Goal: Task Accomplishment & Management: Complete application form

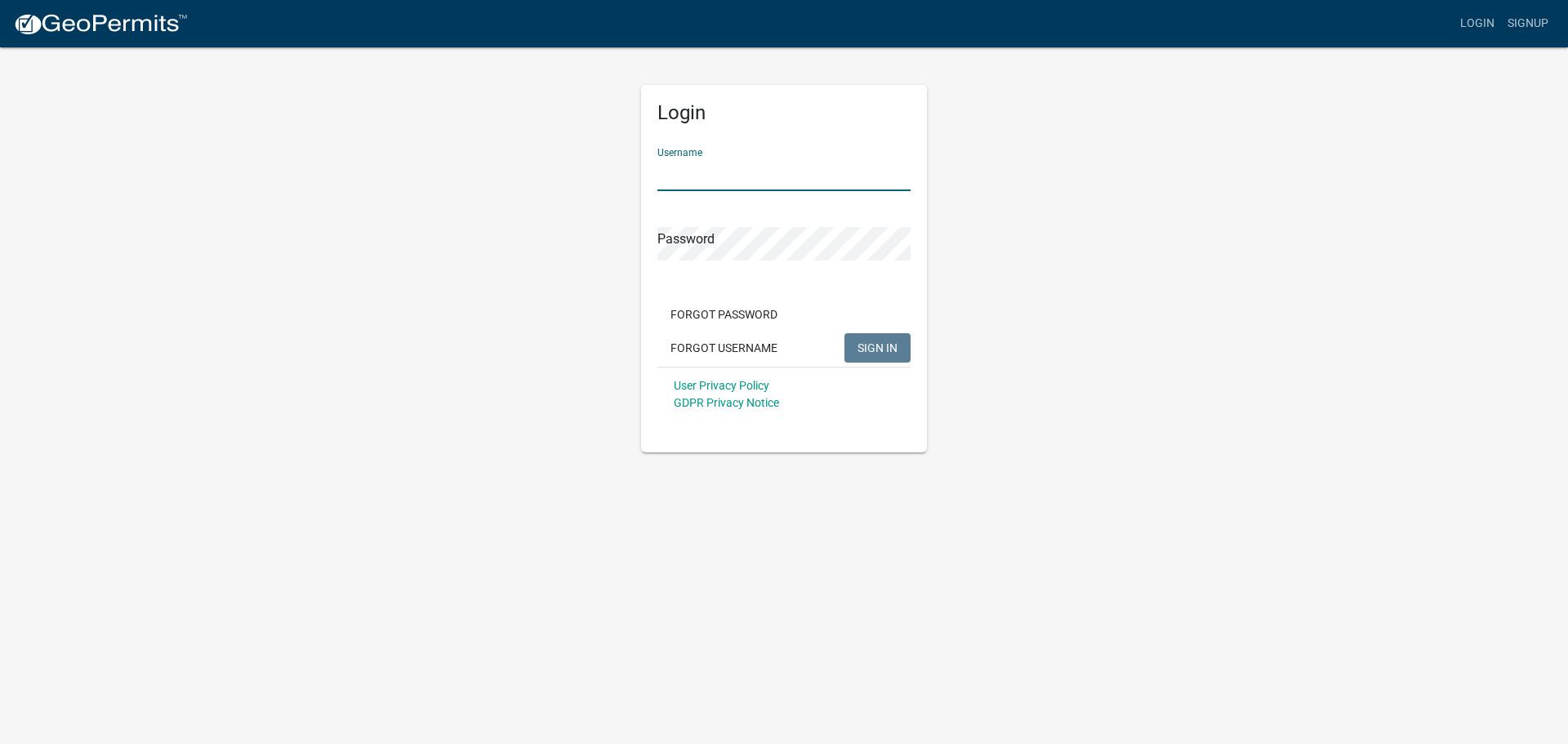
click at [677, 175] on input "Username" at bounding box center [784, 175] width 253 height 33
type input "owens12"
click at [869, 347] on span "SIGN IN" at bounding box center [878, 347] width 40 height 13
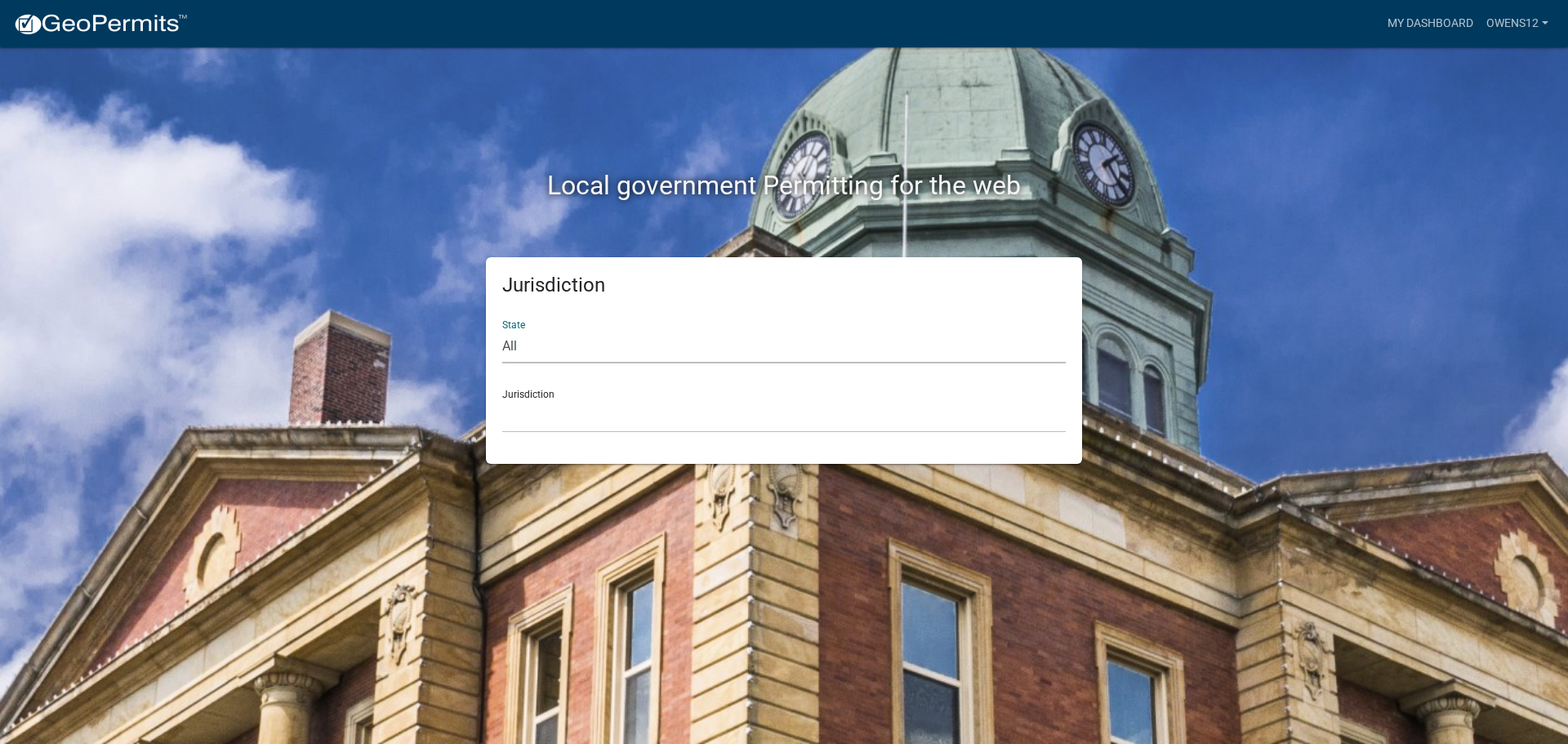
click at [547, 336] on select "All [US_STATE] [US_STATE] [US_STATE] [US_STATE] [US_STATE] [US_STATE] [US_STATE…" at bounding box center [784, 347] width 564 height 33
select select "[US_STATE]"
click at [502, 330] on select "All [US_STATE] [US_STATE] [US_STATE] [US_STATE] [US_STATE] [US_STATE] [US_STATE…" at bounding box center [784, 347] width 564 height 33
click at [593, 402] on select "[GEOGRAPHIC_DATA], [US_STATE] [GEOGRAPHIC_DATA], [US_STATE] [GEOGRAPHIC_DATA], …" at bounding box center [784, 416] width 564 height 33
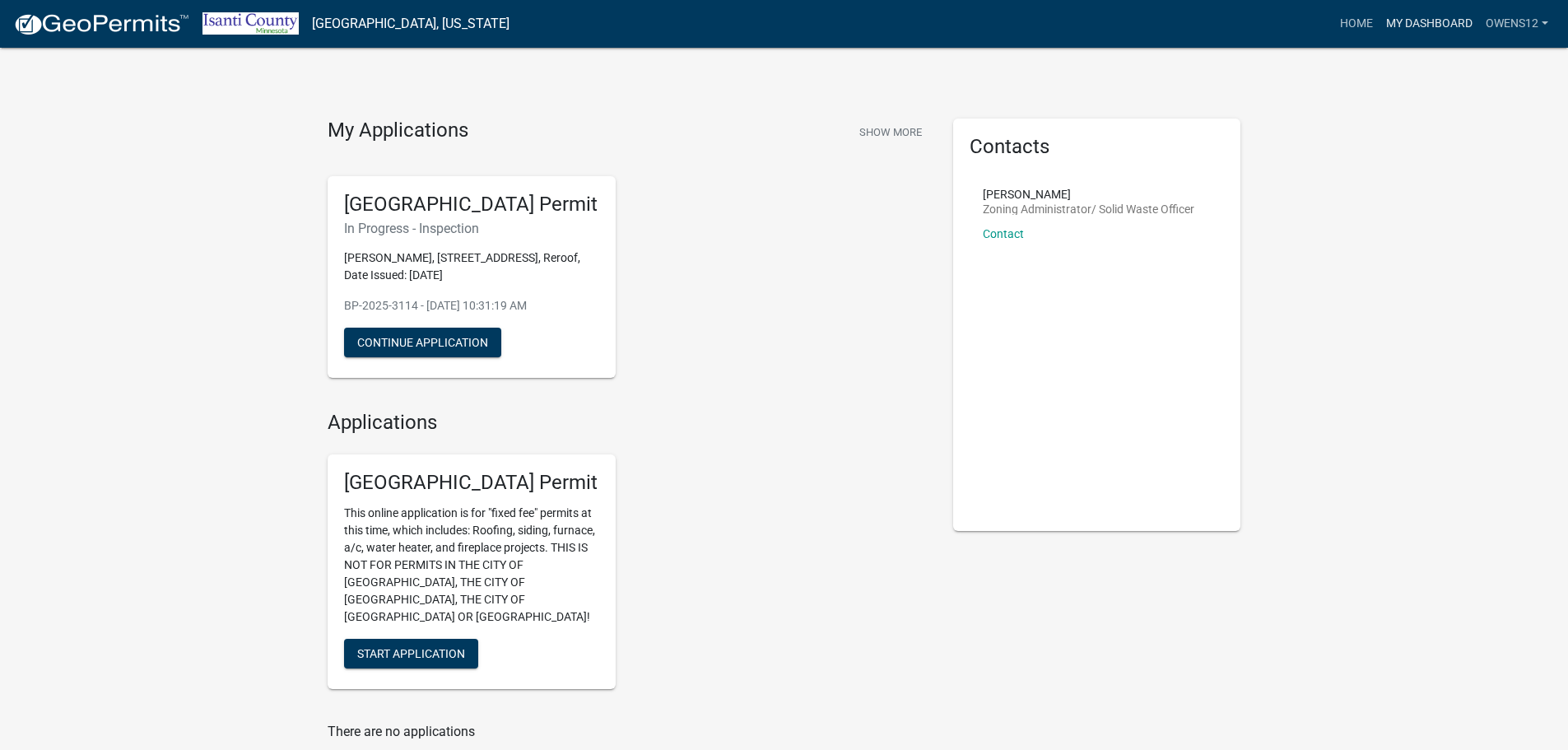
click at [1440, 20] on link "My Dashboard" at bounding box center [1429, 23] width 100 height 31
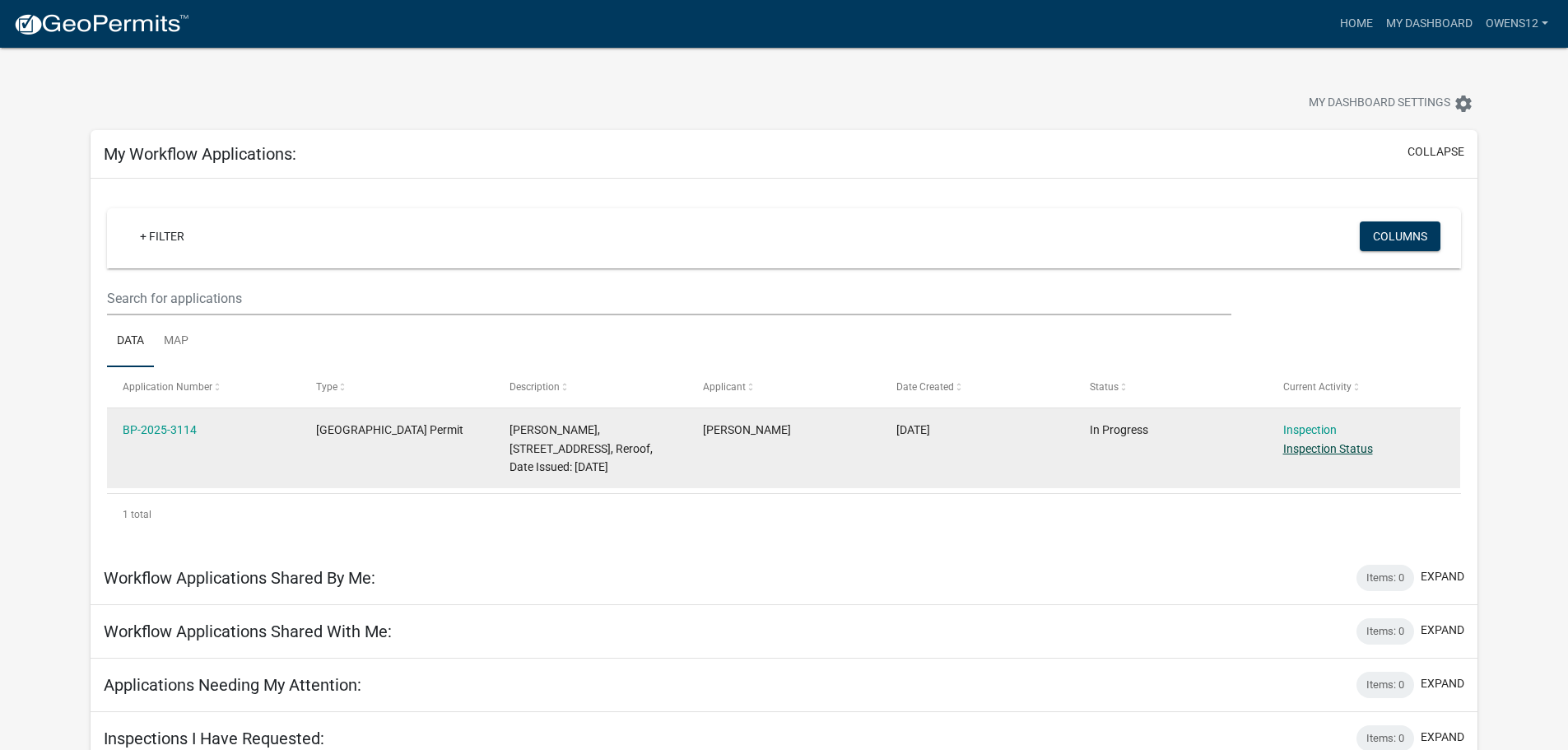
click at [1320, 447] on link "Inspection Status" at bounding box center [1327, 448] width 89 height 13
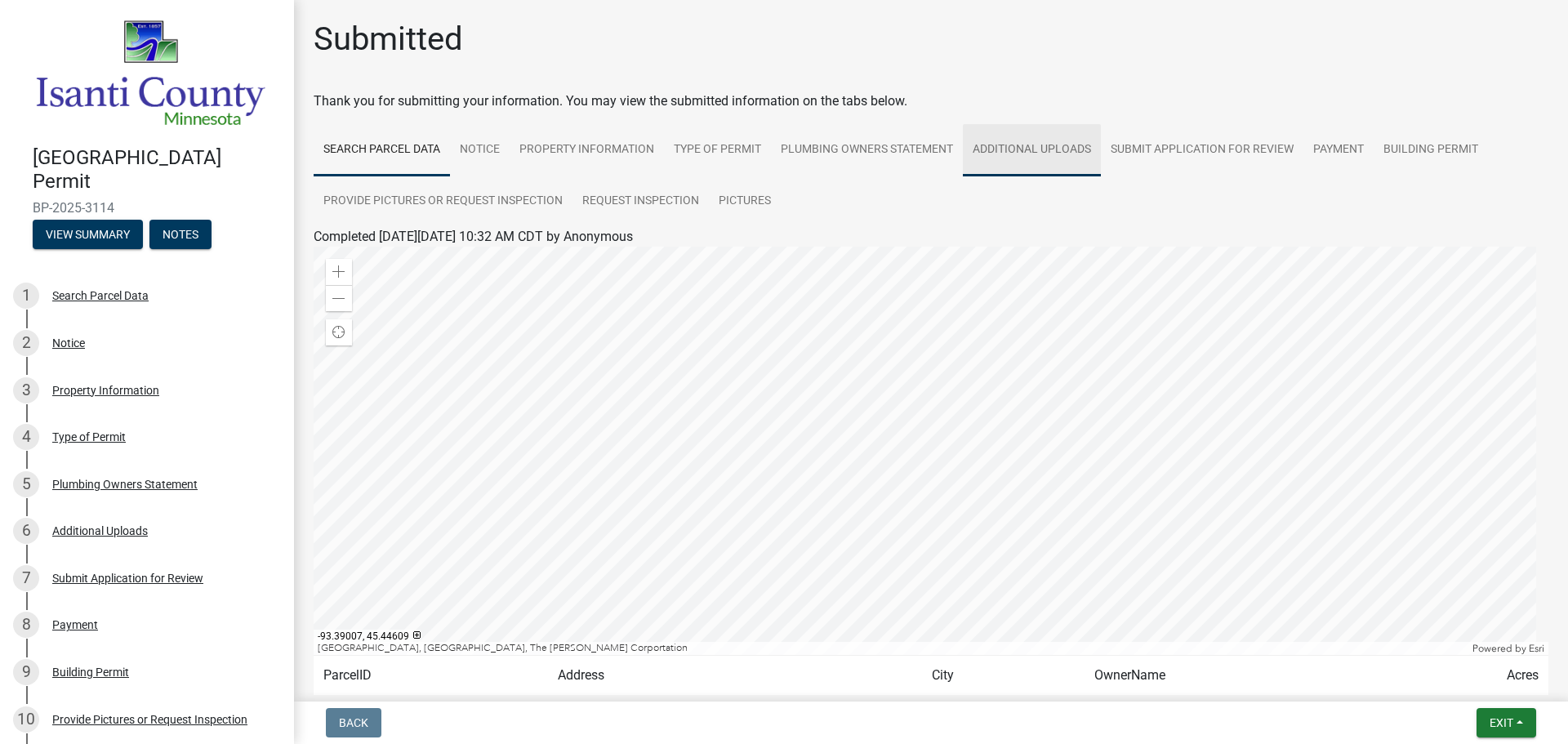
click at [1029, 147] on link "Additional Uploads" at bounding box center [1032, 150] width 138 height 53
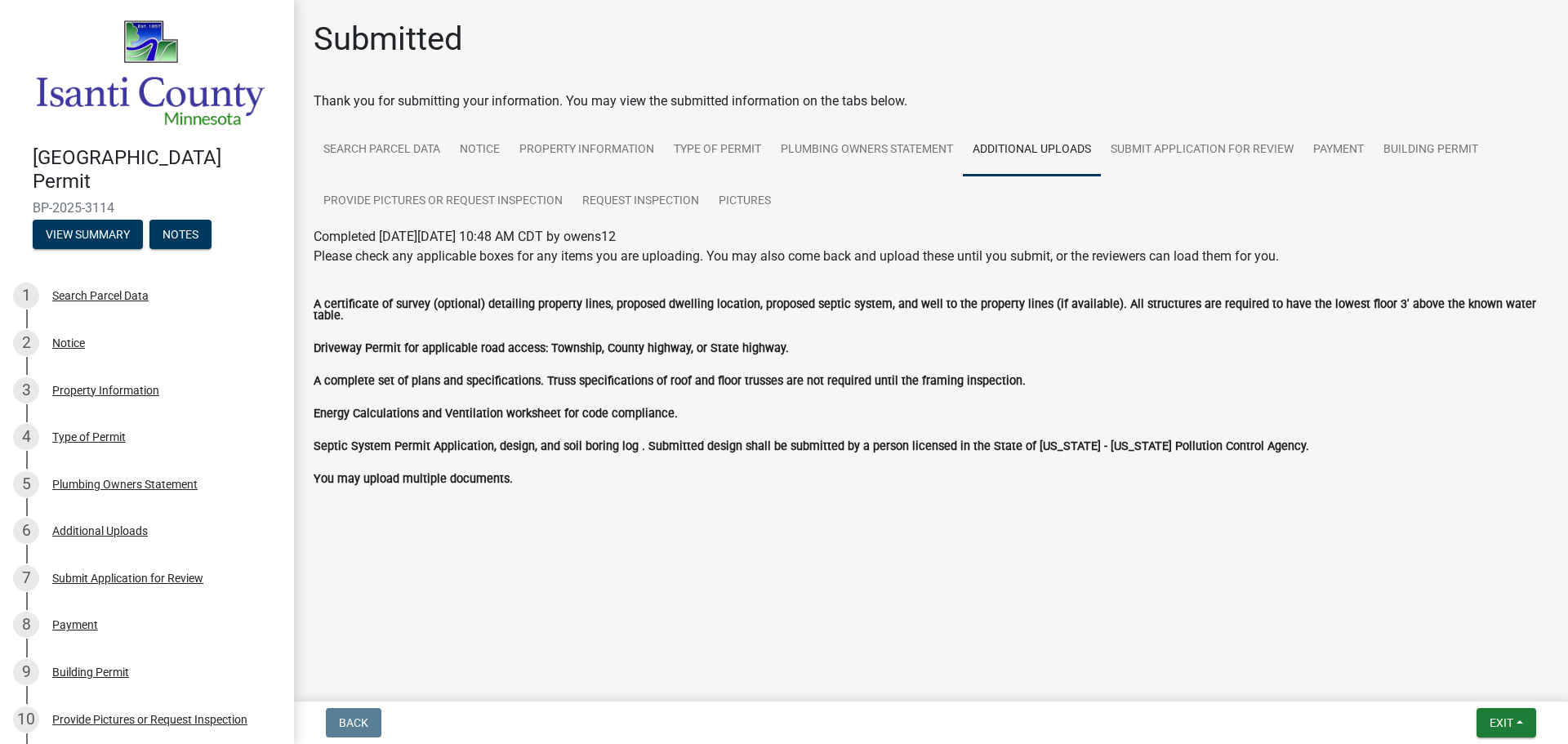
click at [414, 474] on label "You may upload multiple documents." at bounding box center [413, 479] width 199 height 11
click at [434, 195] on link "Provide Pictures or Request Inspection" at bounding box center [442, 202] width 259 height 53
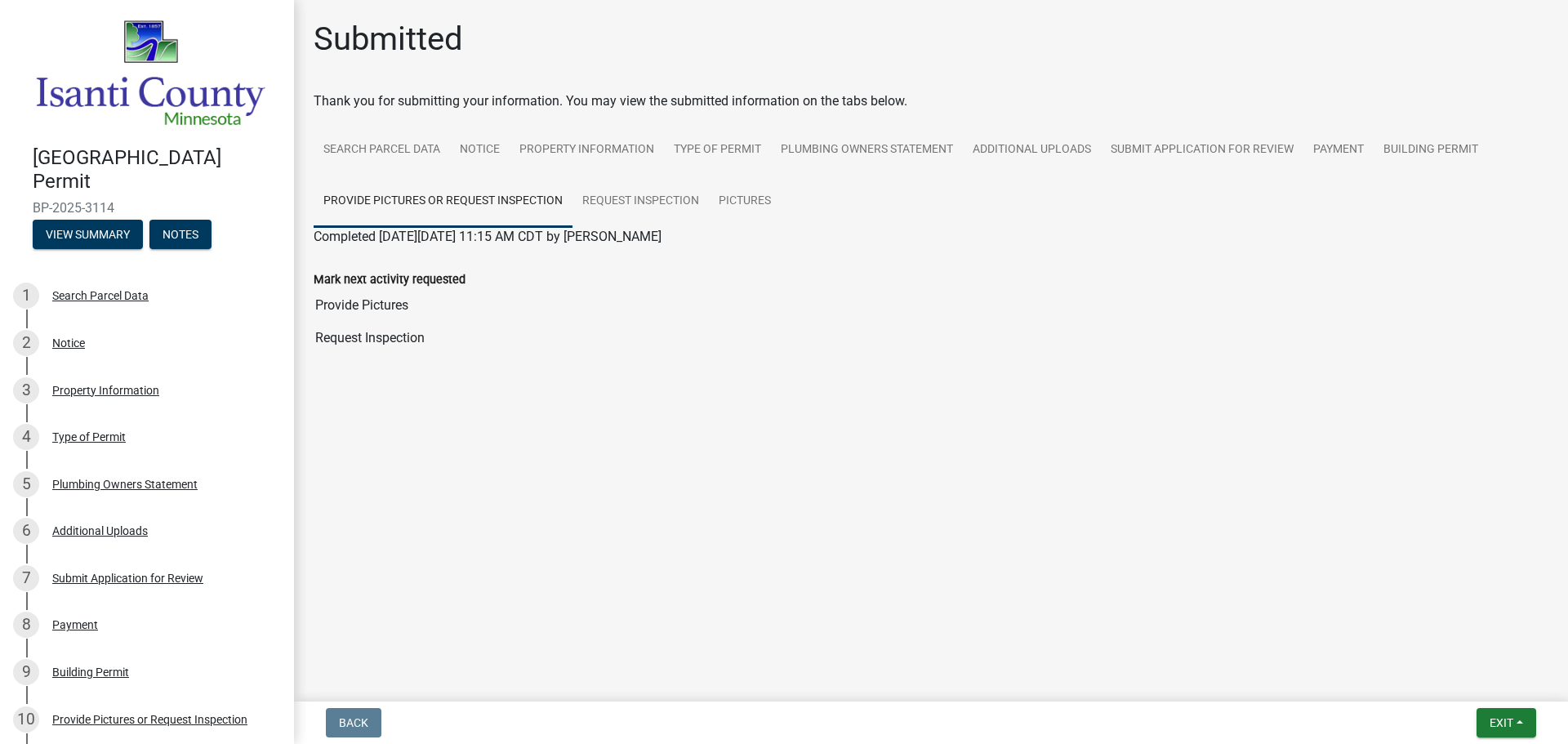
click at [354, 306] on input "Provide Pictures" at bounding box center [931, 304] width 1235 height 32
click at [499, 306] on input "Provide Pictures" at bounding box center [931, 304] width 1235 height 32
click at [751, 195] on link "Pictures" at bounding box center [745, 202] width 72 height 53
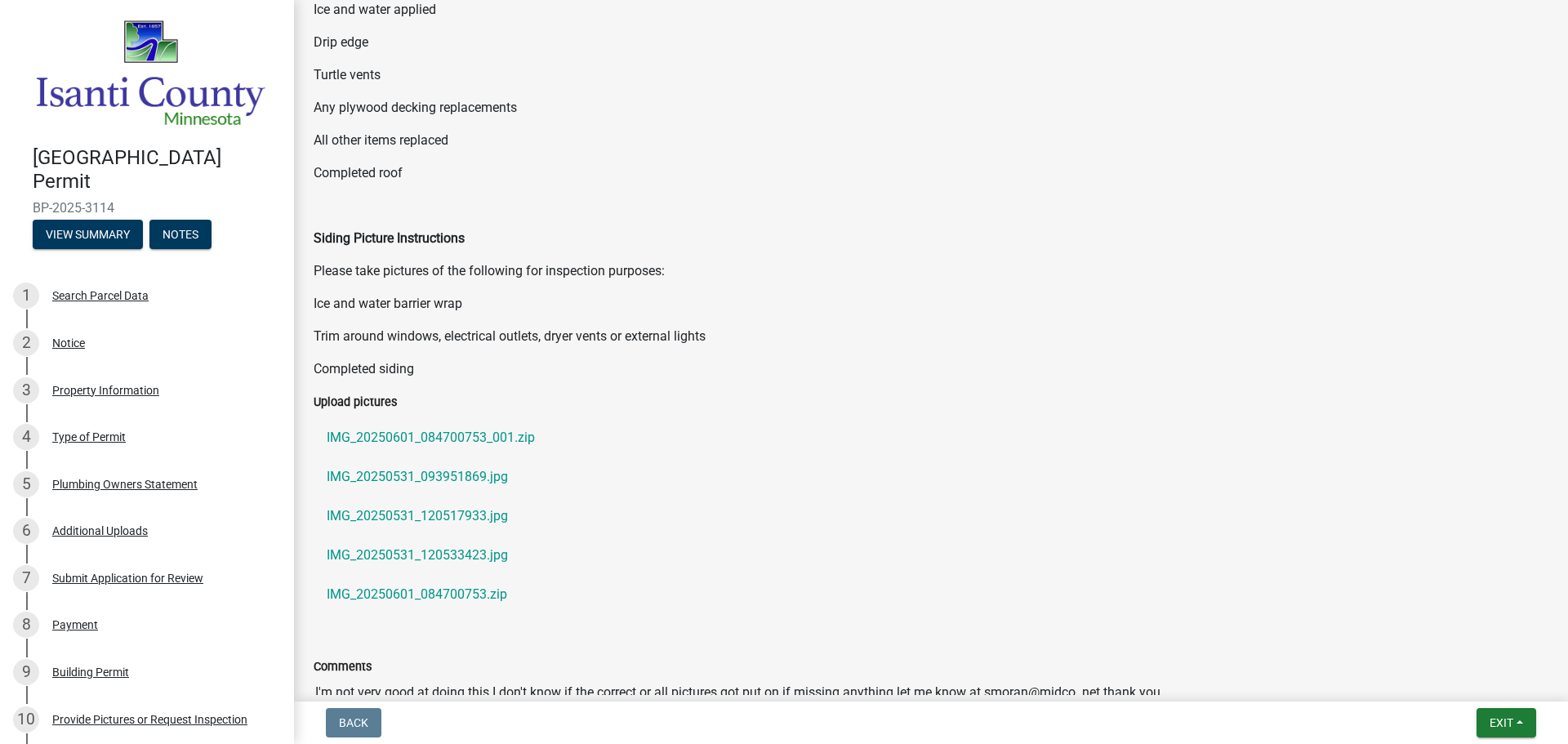
scroll to position [450, 0]
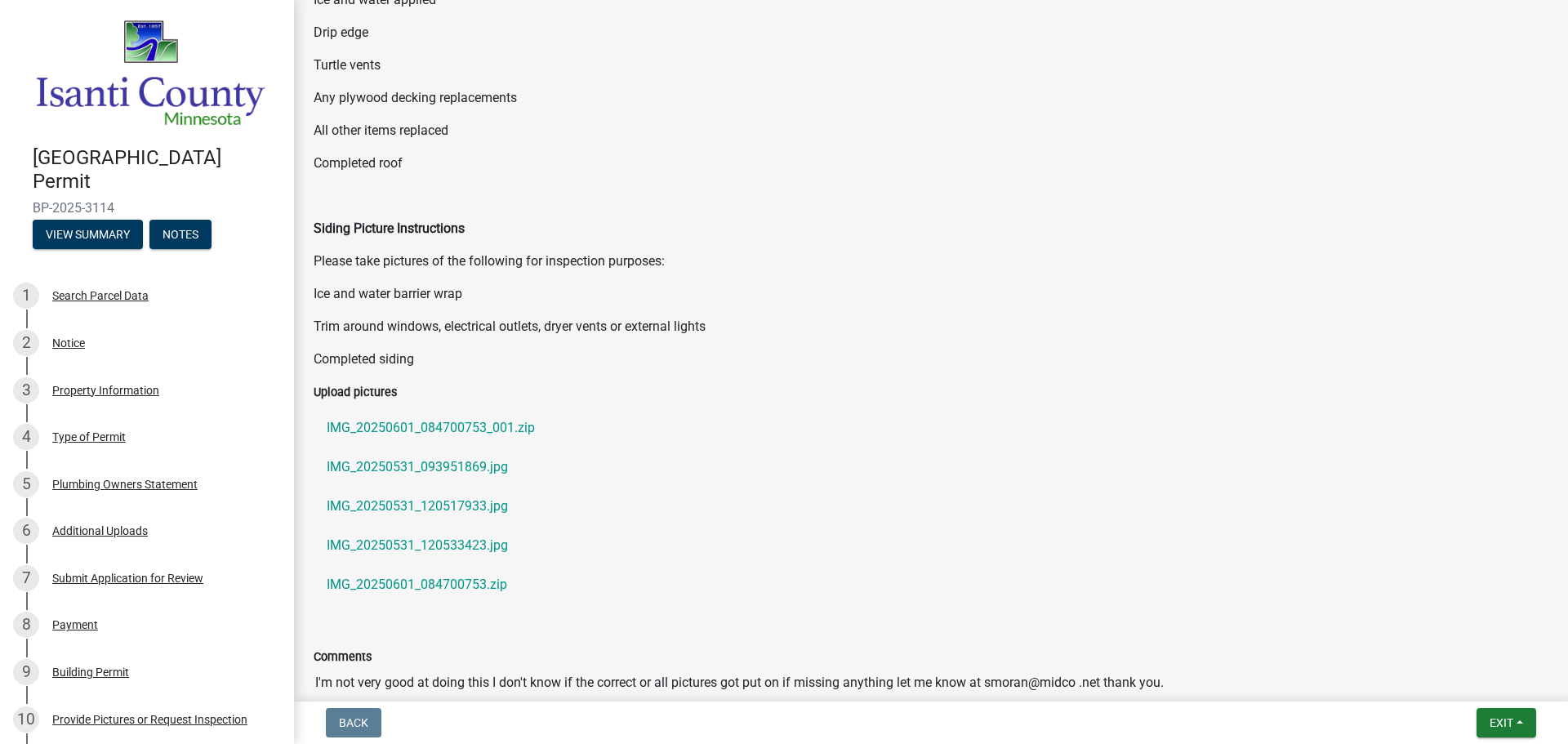
click at [365, 388] on label "Upload pictures" at bounding box center [355, 392] width 83 height 11
click at [343, 390] on label "Upload pictures" at bounding box center [355, 392] width 83 height 11
click at [368, 390] on label "Upload pictures" at bounding box center [355, 392] width 83 height 11
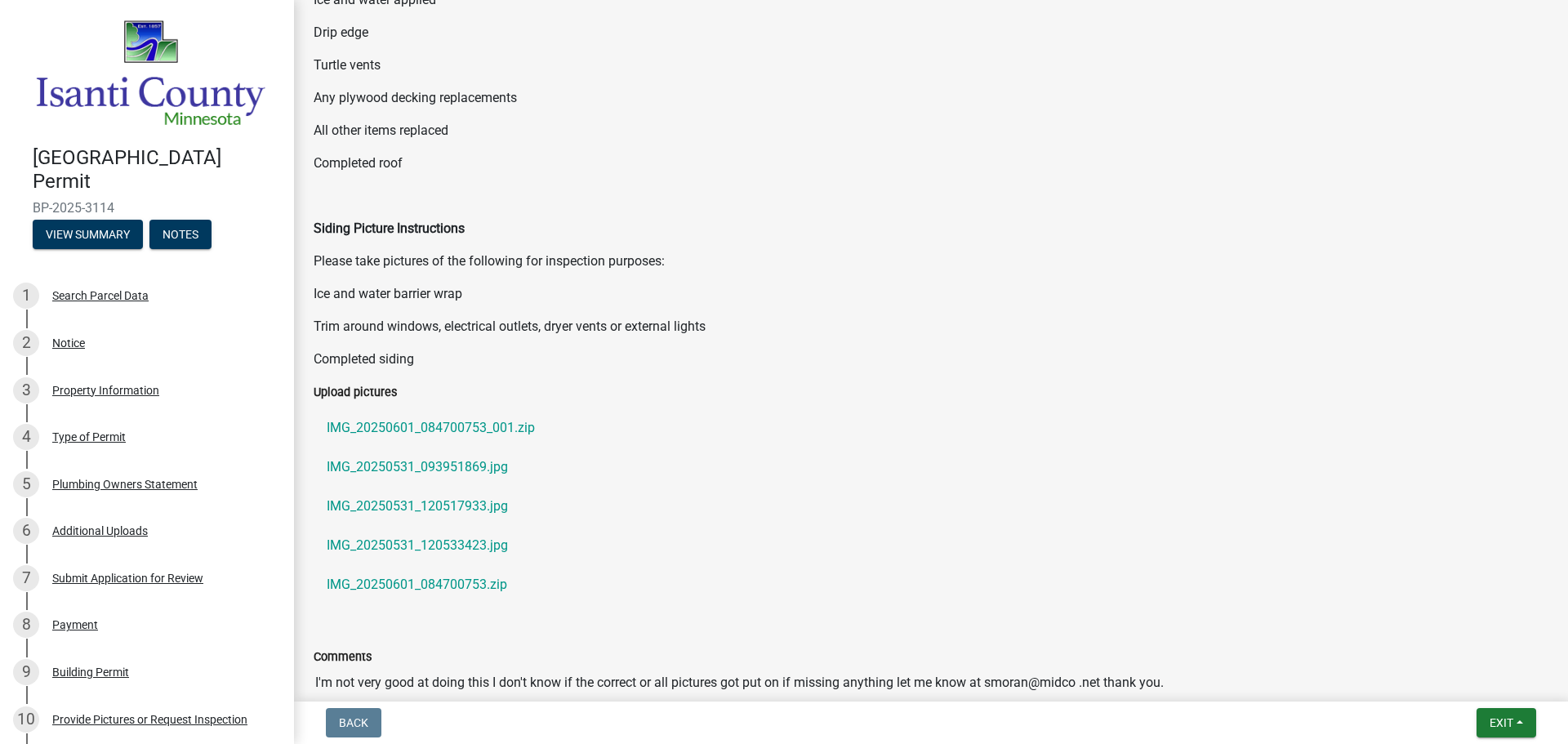
click at [1154, 370] on div "Submitting Photos: Roofing/Siding Picture Instructions Once permit is approved:…" at bounding box center [931, 89] width 1260 height 585
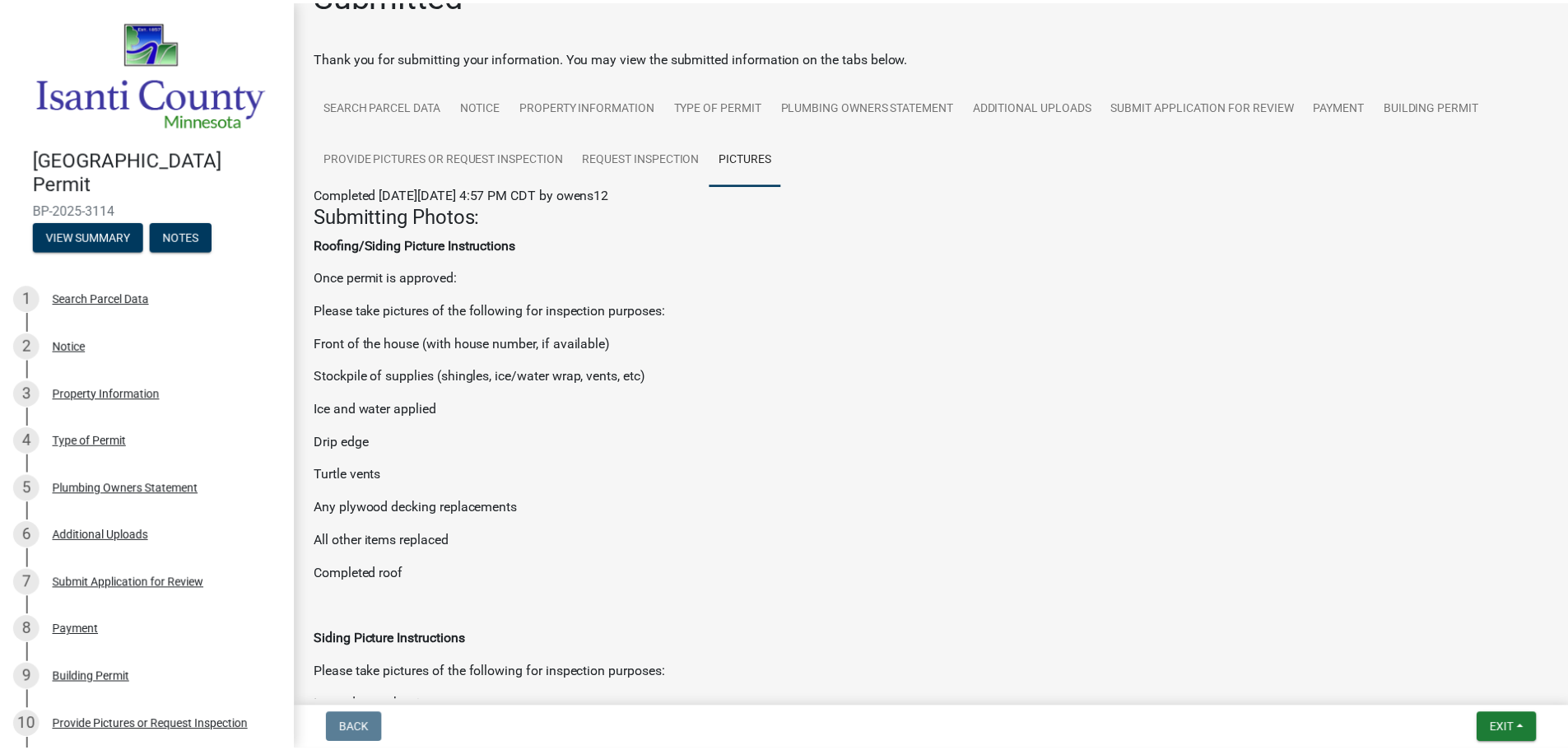
scroll to position [0, 0]
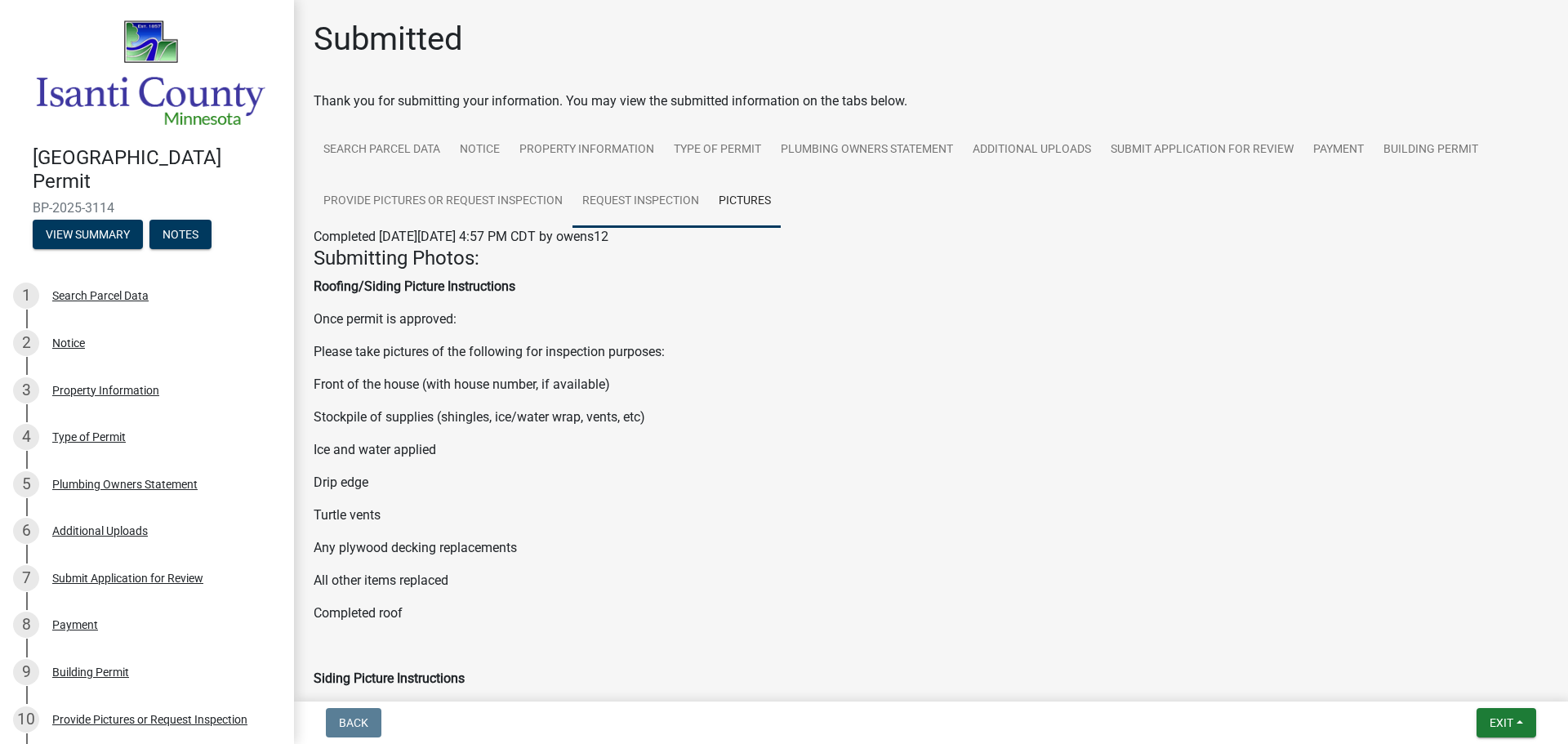
click at [639, 197] on link "Request Inspection" at bounding box center [640, 202] width 136 height 53
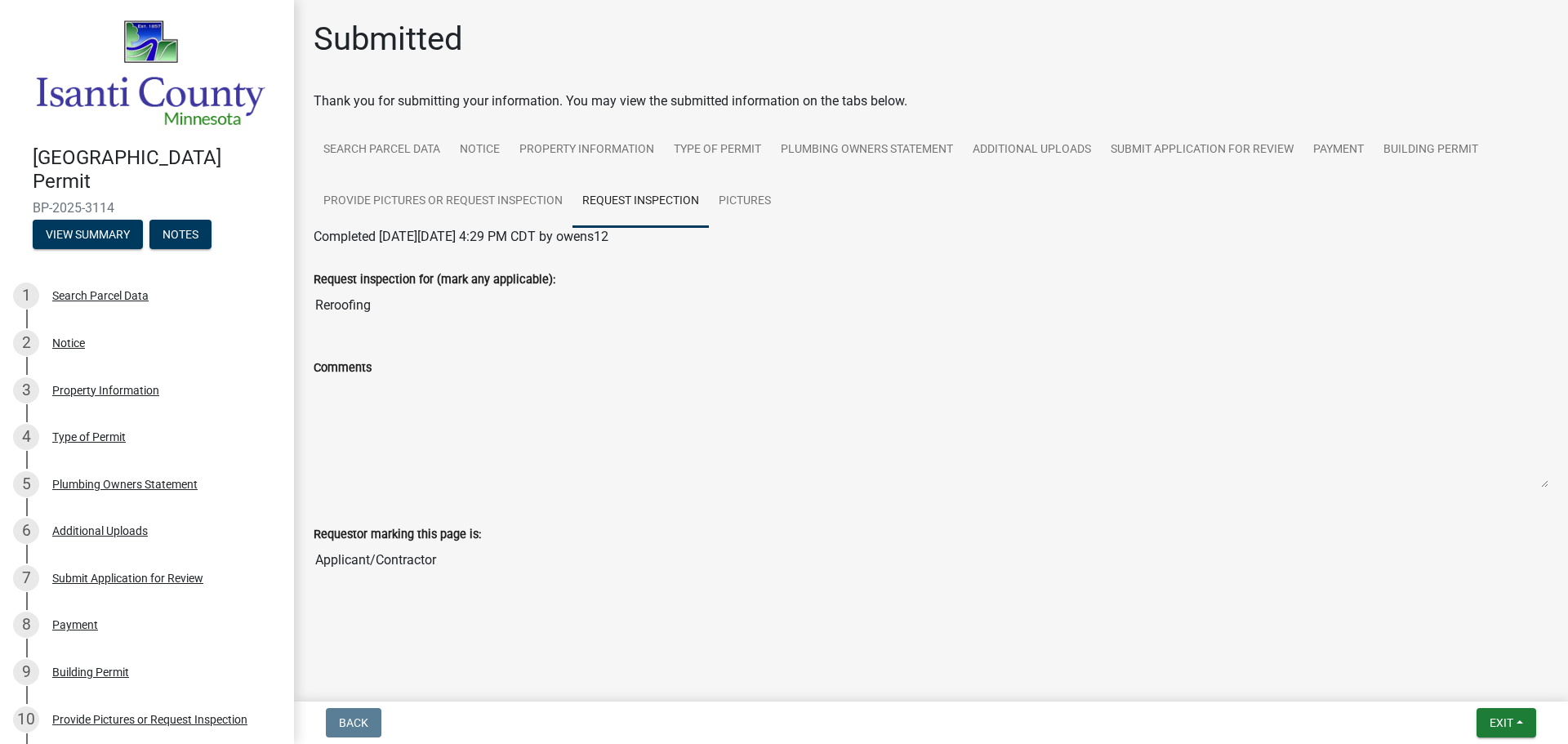
click at [346, 559] on input "Applicant/Contractor" at bounding box center [931, 560] width 1235 height 32
click at [355, 419] on textarea "Comments" at bounding box center [931, 433] width 1235 height 111
click at [844, 316] on input "Reroofing" at bounding box center [931, 304] width 1235 height 32
click at [180, 219] on button "Notes" at bounding box center [180, 233] width 62 height 29
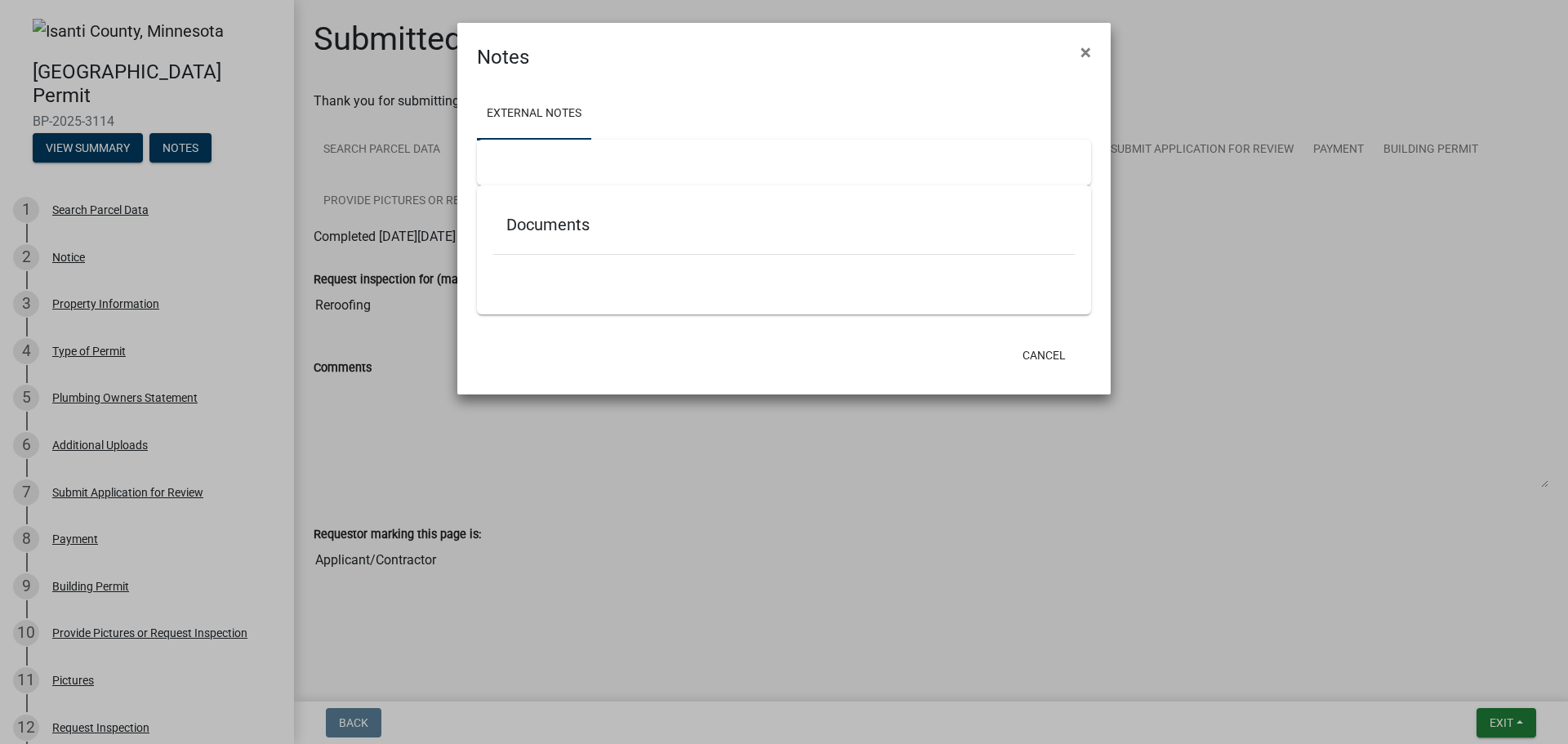
click at [91, 146] on ngb-modal-window "Notes × External Notes Documents Cancel" at bounding box center [784, 372] width 1568 height 744
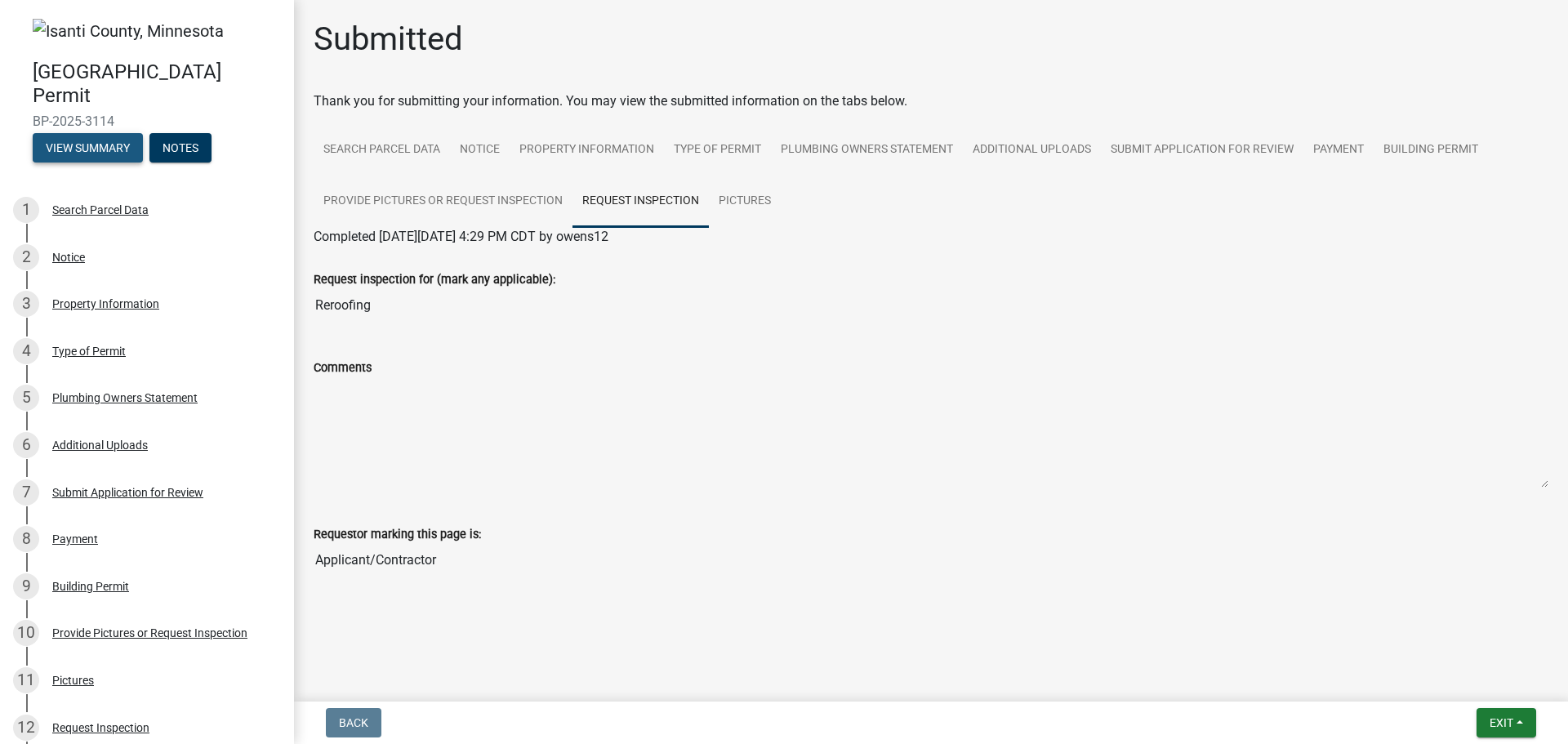
click at [91, 146] on button "View Summary" at bounding box center [88, 147] width 111 height 29
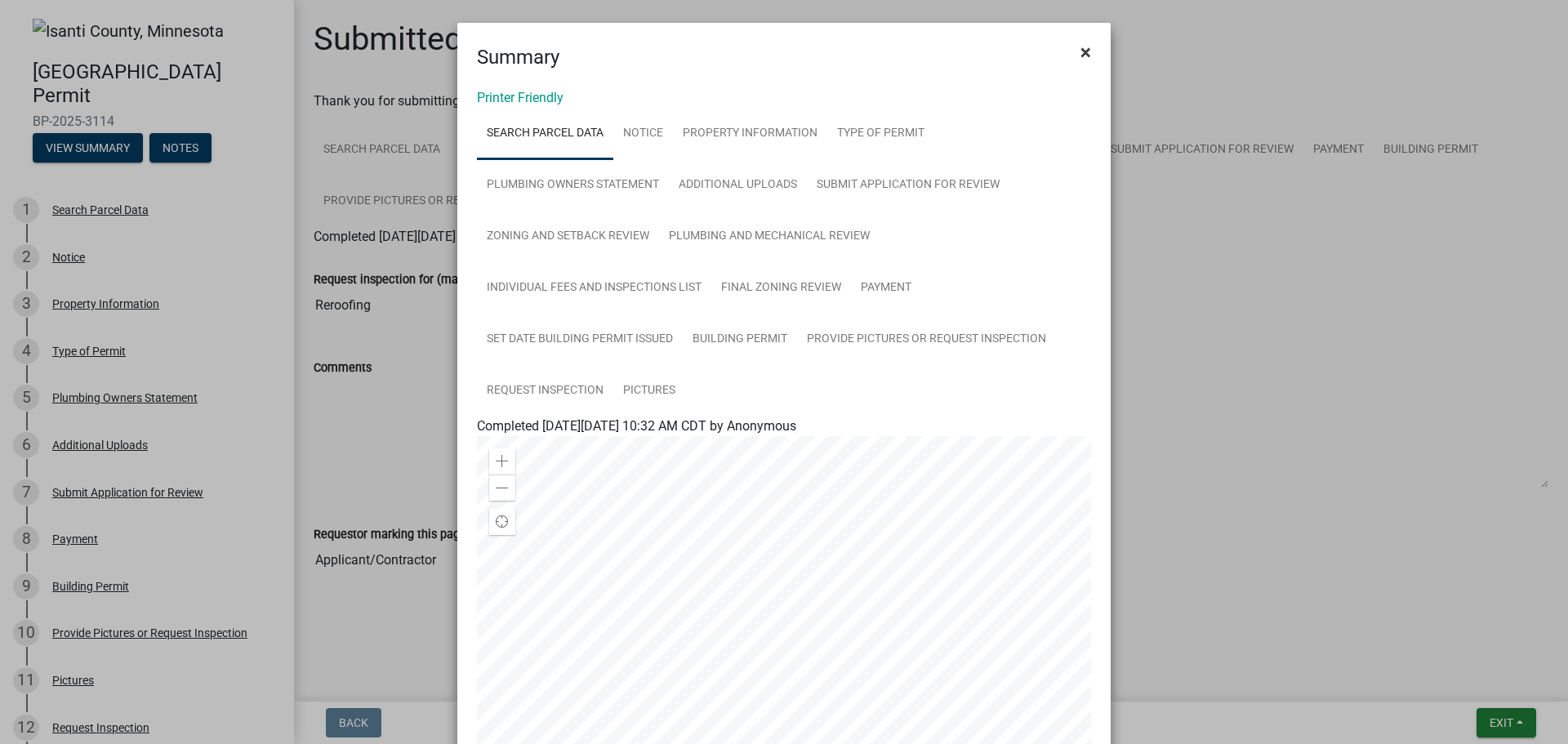
click at [1081, 44] on span "×" at bounding box center [1086, 53] width 11 height 23
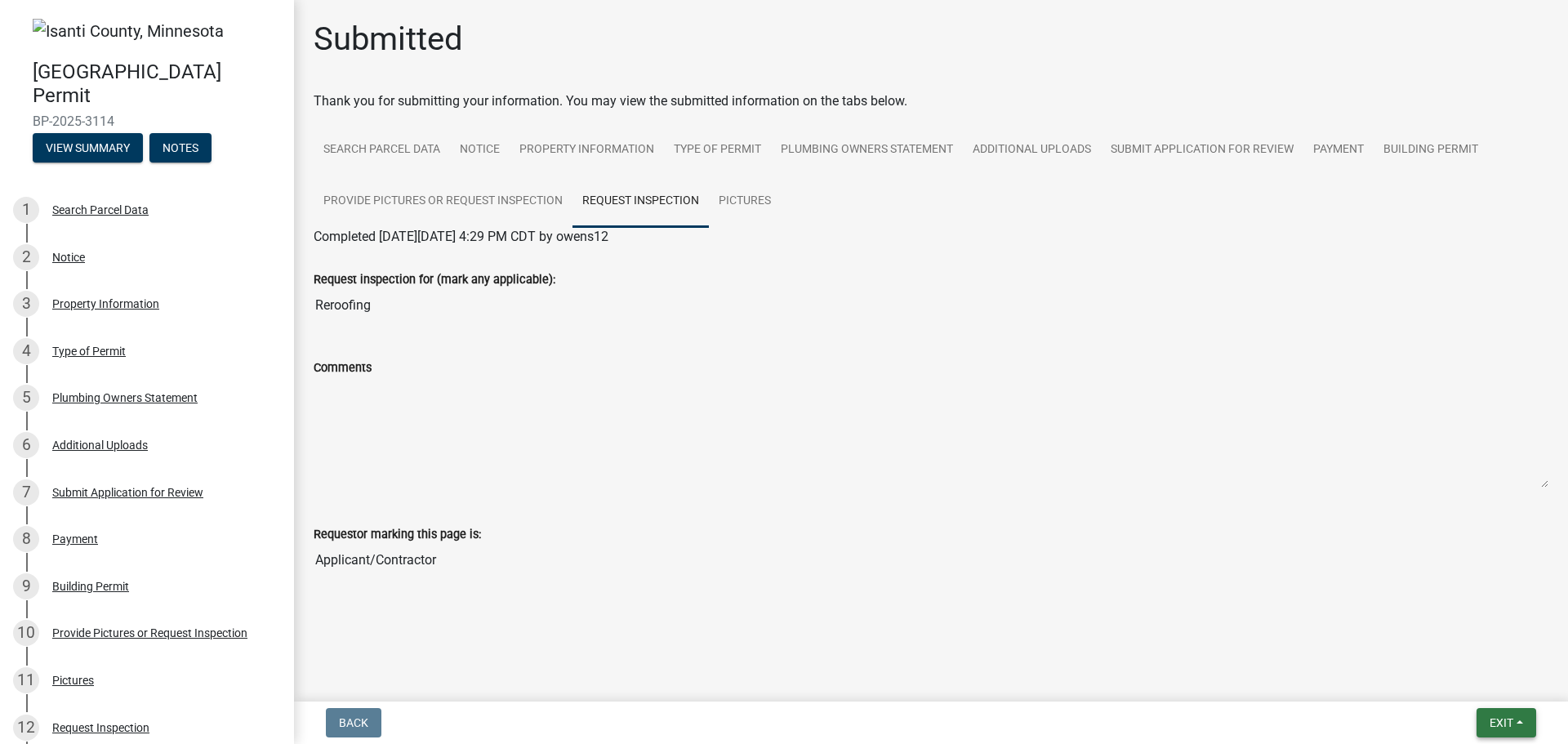
click at [1512, 718] on span "Exit" at bounding box center [1501, 722] width 24 height 13
click at [1458, 678] on button "Save & Exit" at bounding box center [1471, 680] width 131 height 39
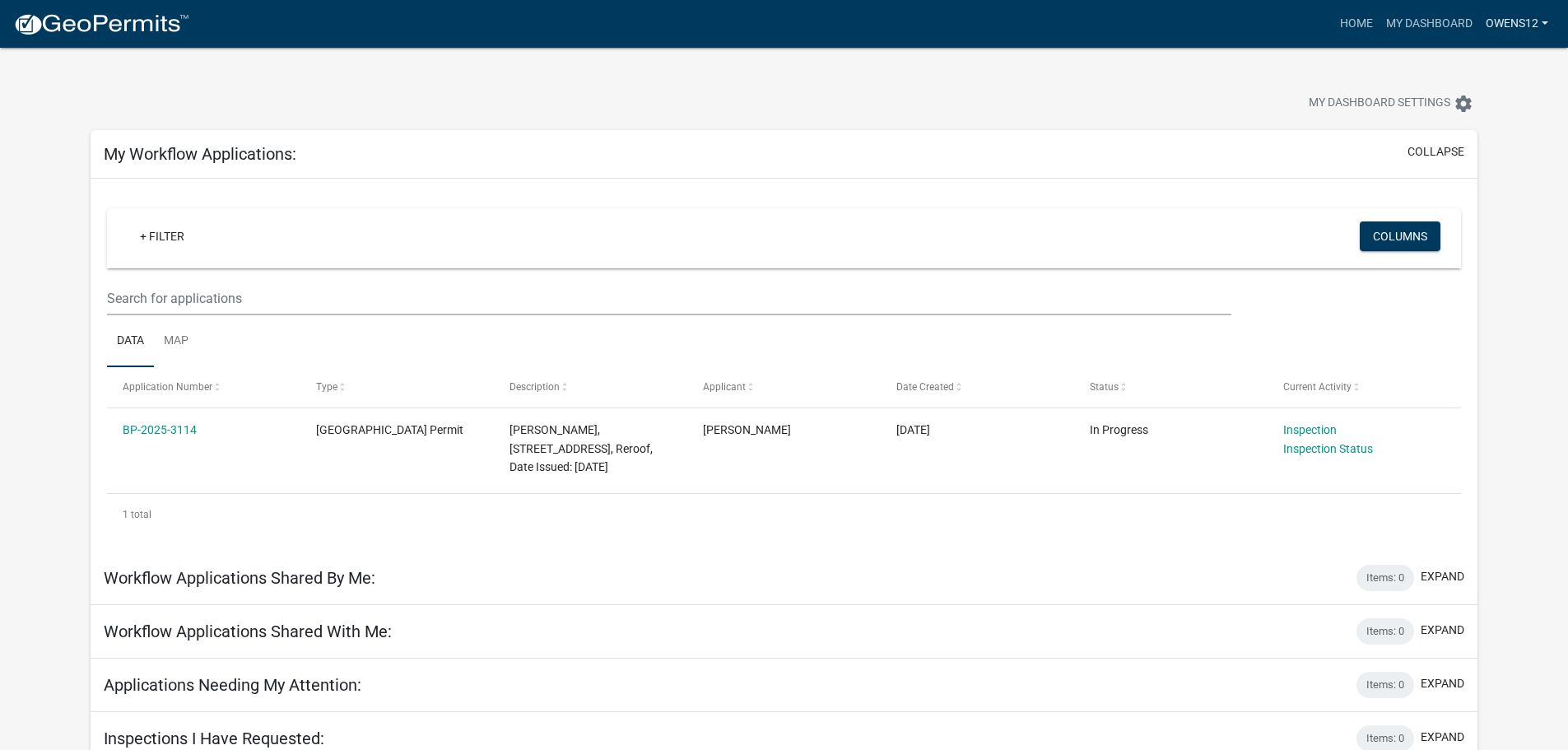
click at [1548, 22] on link "owens12" at bounding box center [1518, 23] width 76 height 31
click at [1468, 65] on link "Account" at bounding box center [1489, 67] width 132 height 40
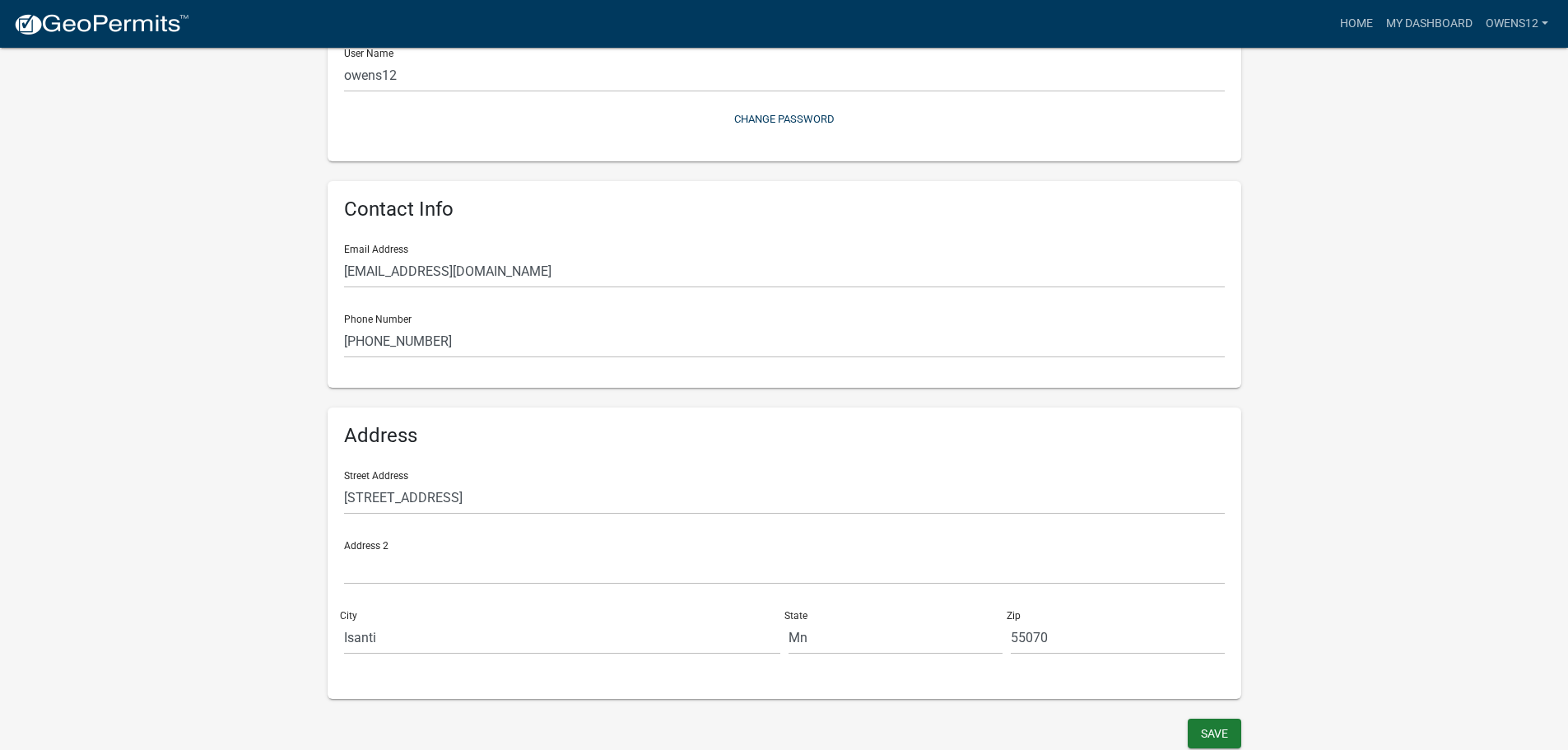
scroll to position [209, 0]
click at [1546, 22] on link "owens12" at bounding box center [1518, 23] width 76 height 31
click at [1458, 119] on link "Logout" at bounding box center [1489, 120] width 132 height 40
